Goal: Communication & Community: Answer question/provide support

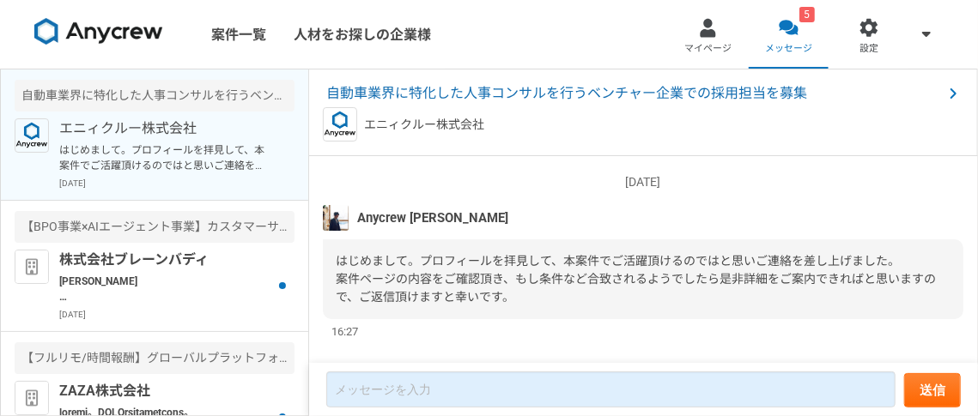
scroll to position [1, 0]
click at [147, 289] on p "[PERSON_NAME] お世話になっております。 株式会社ブレーンバディの採用担当です。 この度は当社求人にご興味をお持ち頂き、誠にありがとうございます。…" at bounding box center [165, 289] width 212 height 31
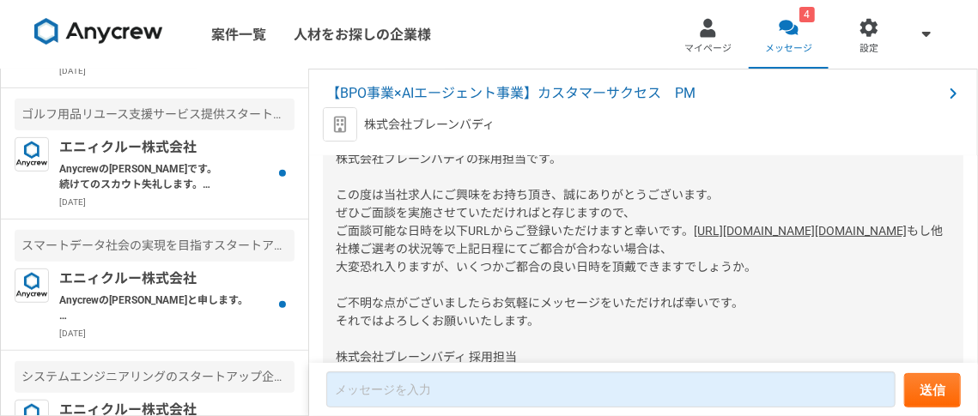
scroll to position [387, 0]
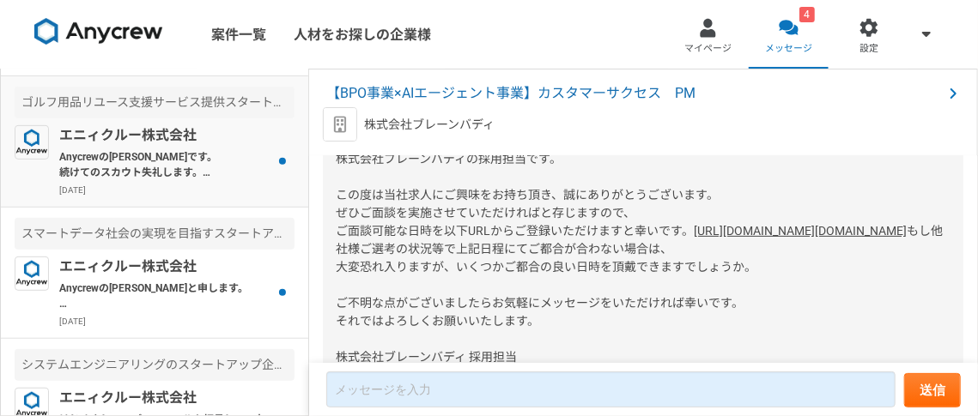
click at [161, 161] on p "Anycrewの[PERSON_NAME]です。 続けてのスカウト失礼します。 本案件でもご活躍頂けるのではと思いご連絡を差し上げました。 稼働時間や条件面な…" at bounding box center [165, 164] width 212 height 31
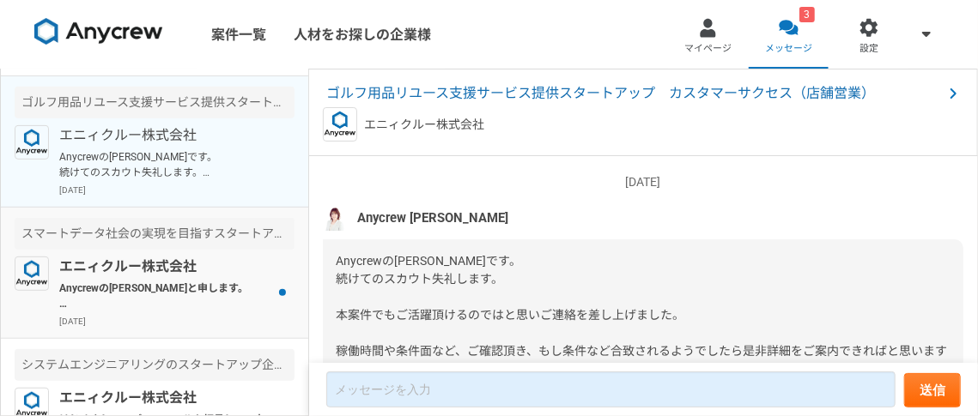
click at [169, 258] on p "エニィクルー株式会社" at bounding box center [165, 267] width 212 height 21
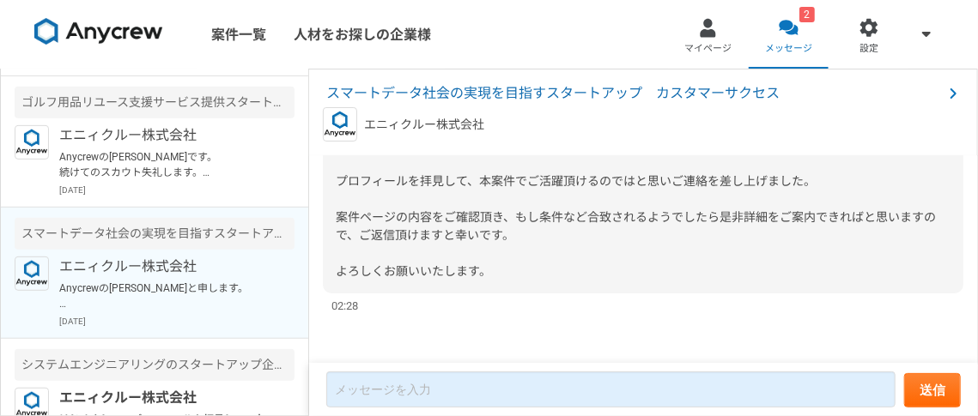
scroll to position [439, 0]
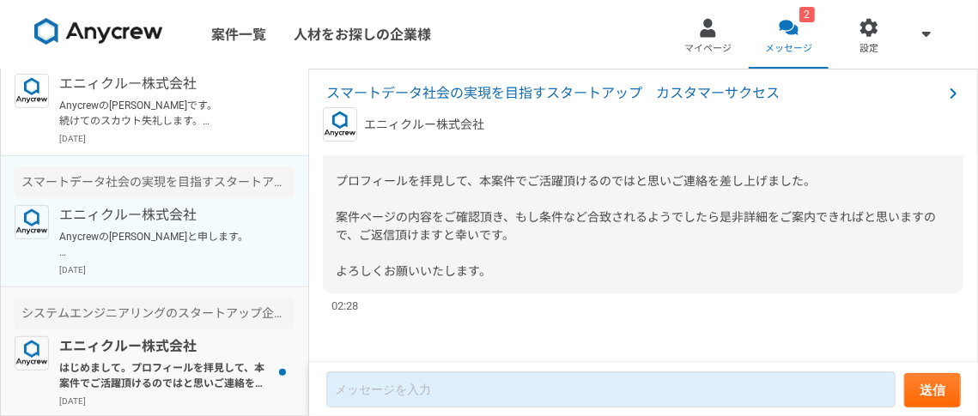
click at [162, 346] on p "エニィクルー株式会社" at bounding box center [165, 347] width 212 height 21
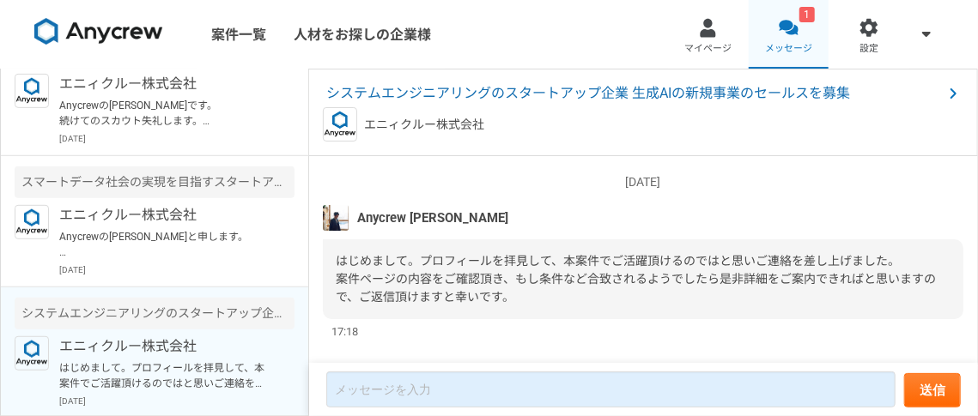
click at [788, 39] on link "1 メッセージ" at bounding box center [789, 34] width 81 height 69
